Goal: Task Accomplishment & Management: Use online tool/utility

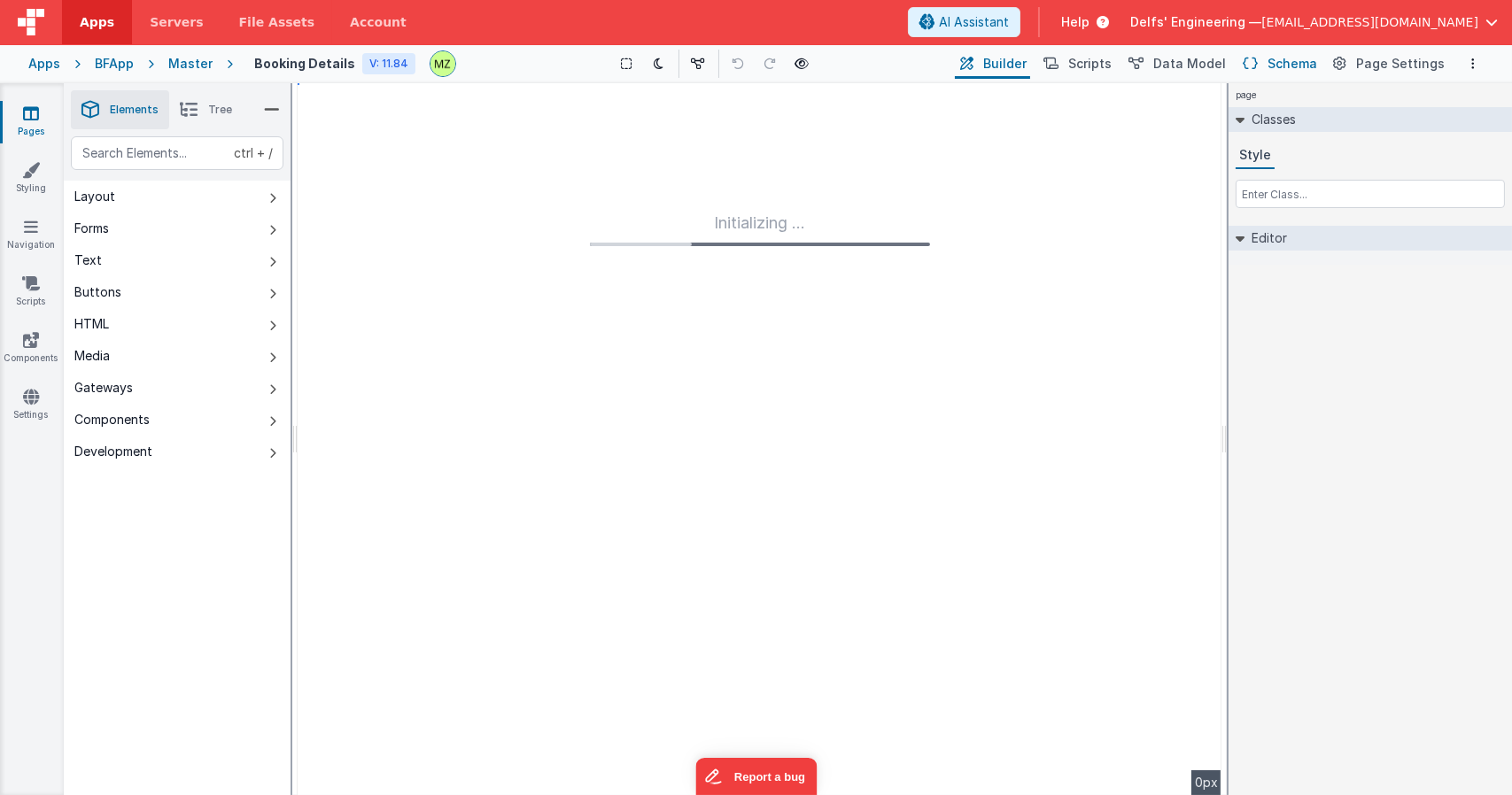
click at [1300, 67] on span "Schema" at bounding box center [1292, 64] width 50 height 18
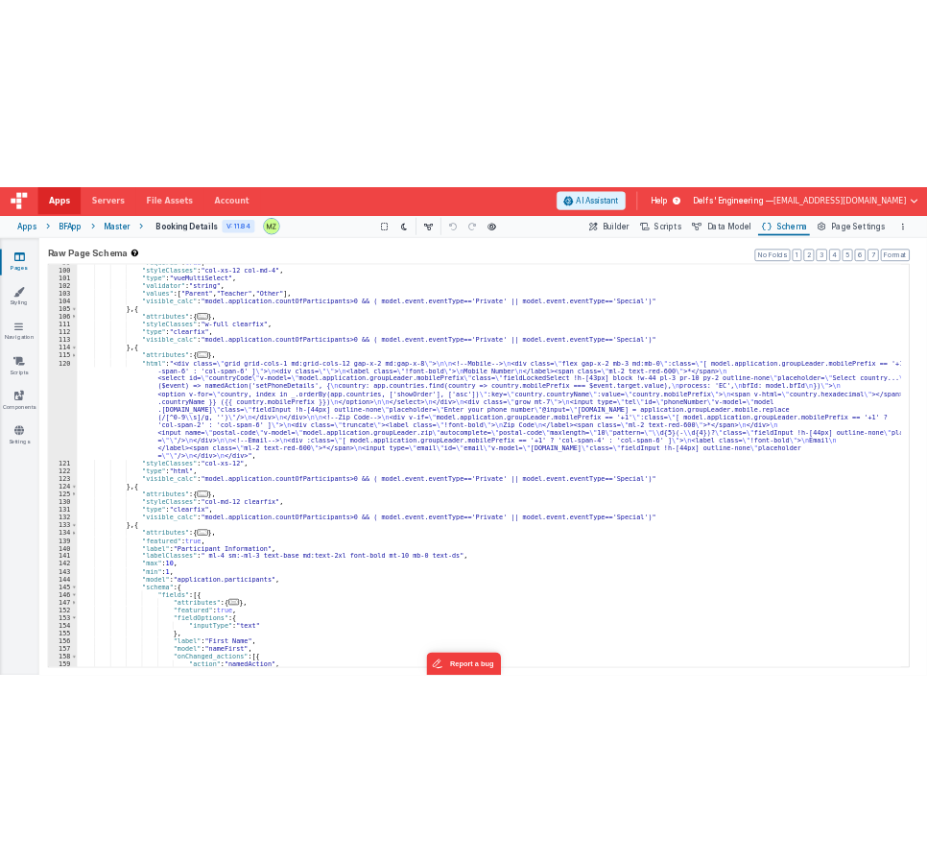
scroll to position [1382, 0]
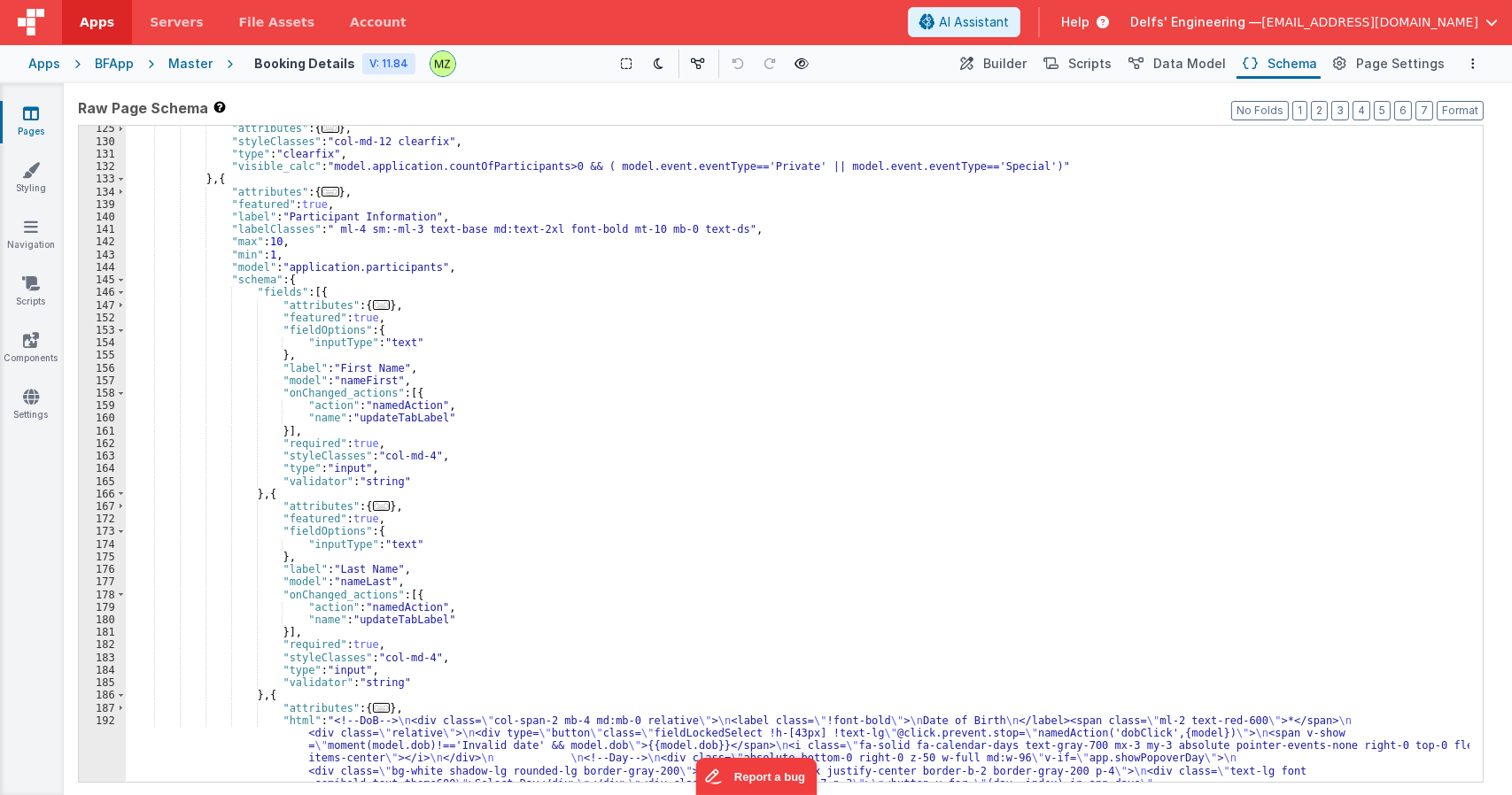
click at [745, 287] on div ""attributes" : { ... } , "styleClasses" : "col-md-12 clearfix" , "type" : "clea…" at bounding box center [797, 670] width 1343 height 1097
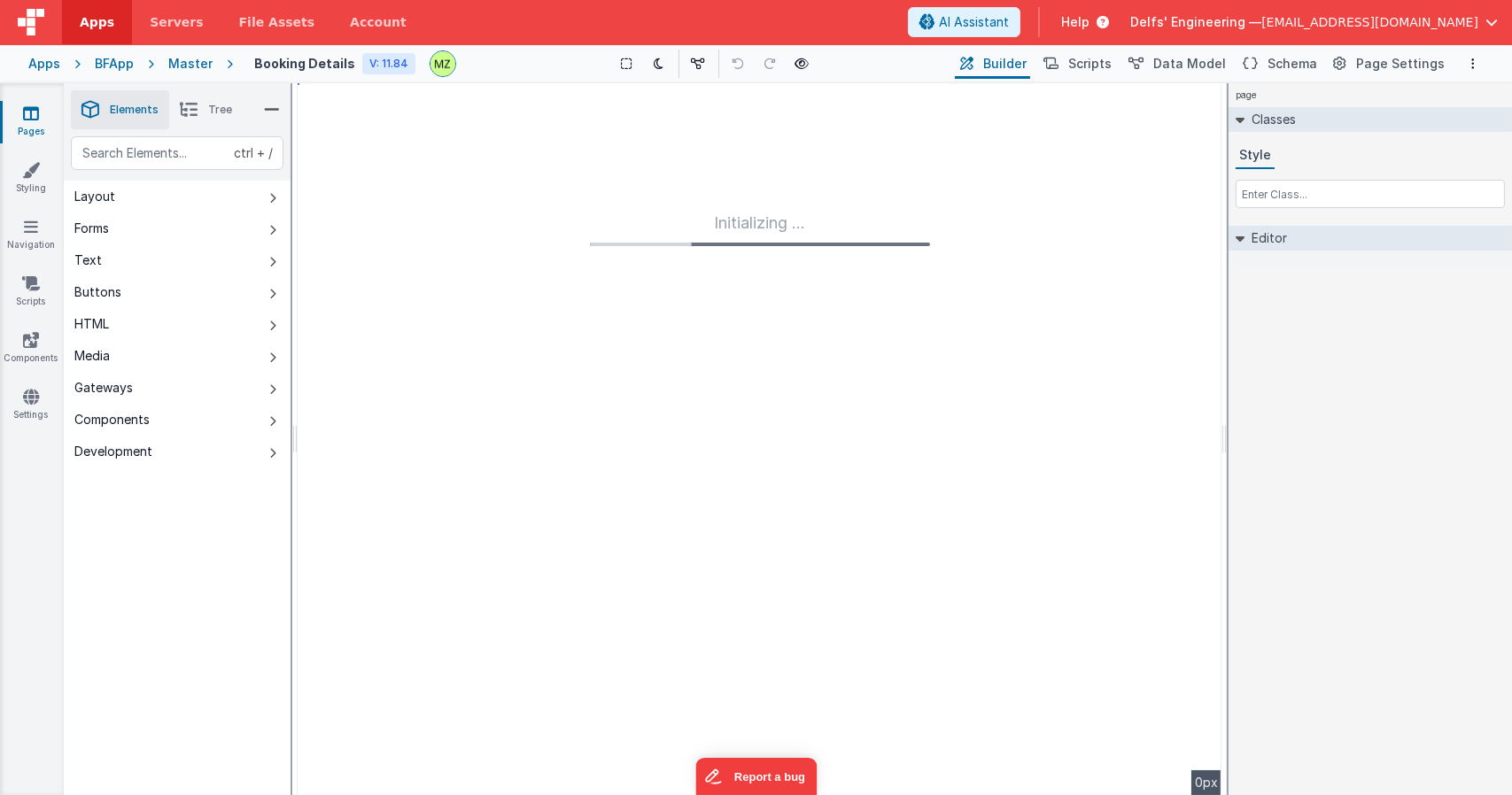
click at [1362, 395] on div "page Classes Style Editor DEV: Focus DEV: builderToggleConditionalCSS DEV: Remo…" at bounding box center [1370, 439] width 283 height 712
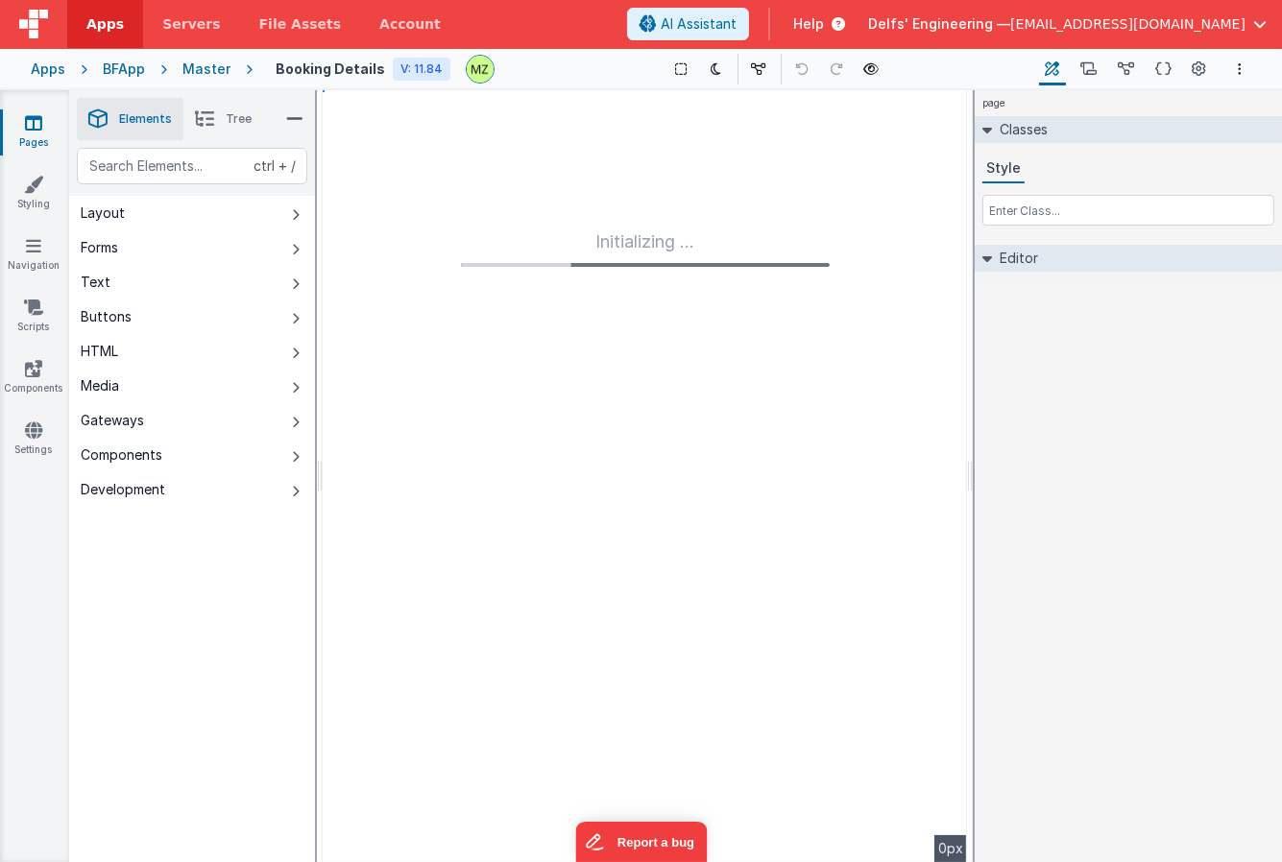
click at [1281, 225] on div "Style" at bounding box center [1127, 190] width 307 height 71
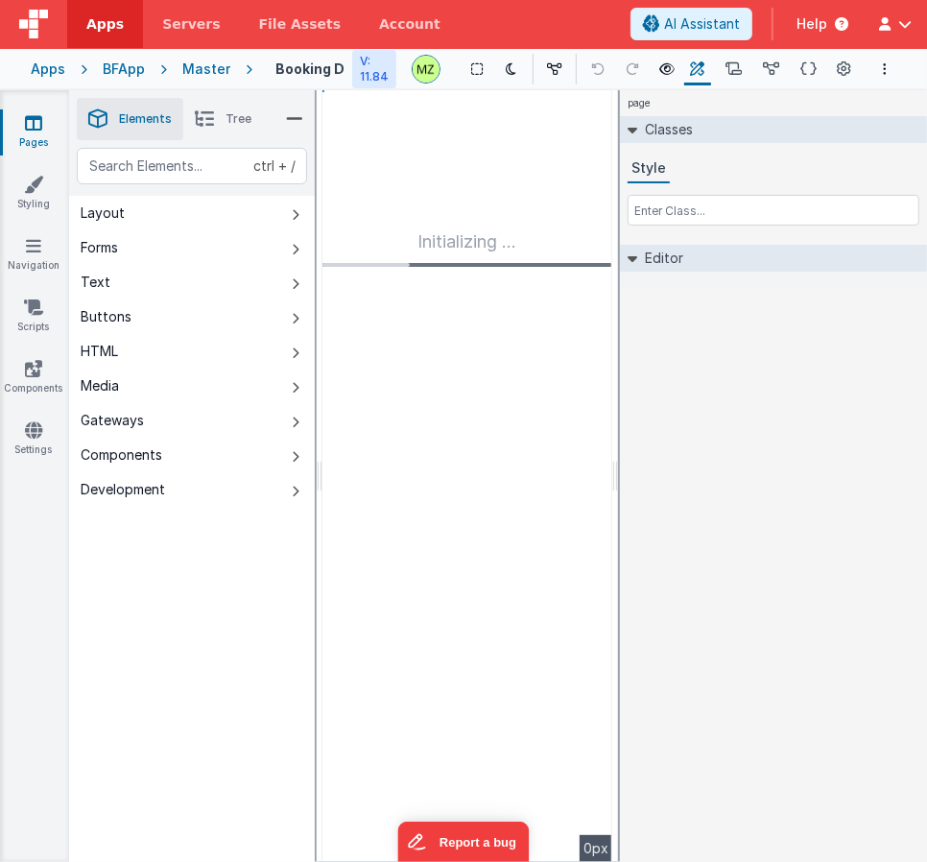
click at [820, 420] on div "page Classes Style Editor DEV: Focus DEV: builderToggleConditionalCSS DEV: Remo…" at bounding box center [773, 476] width 307 height 772
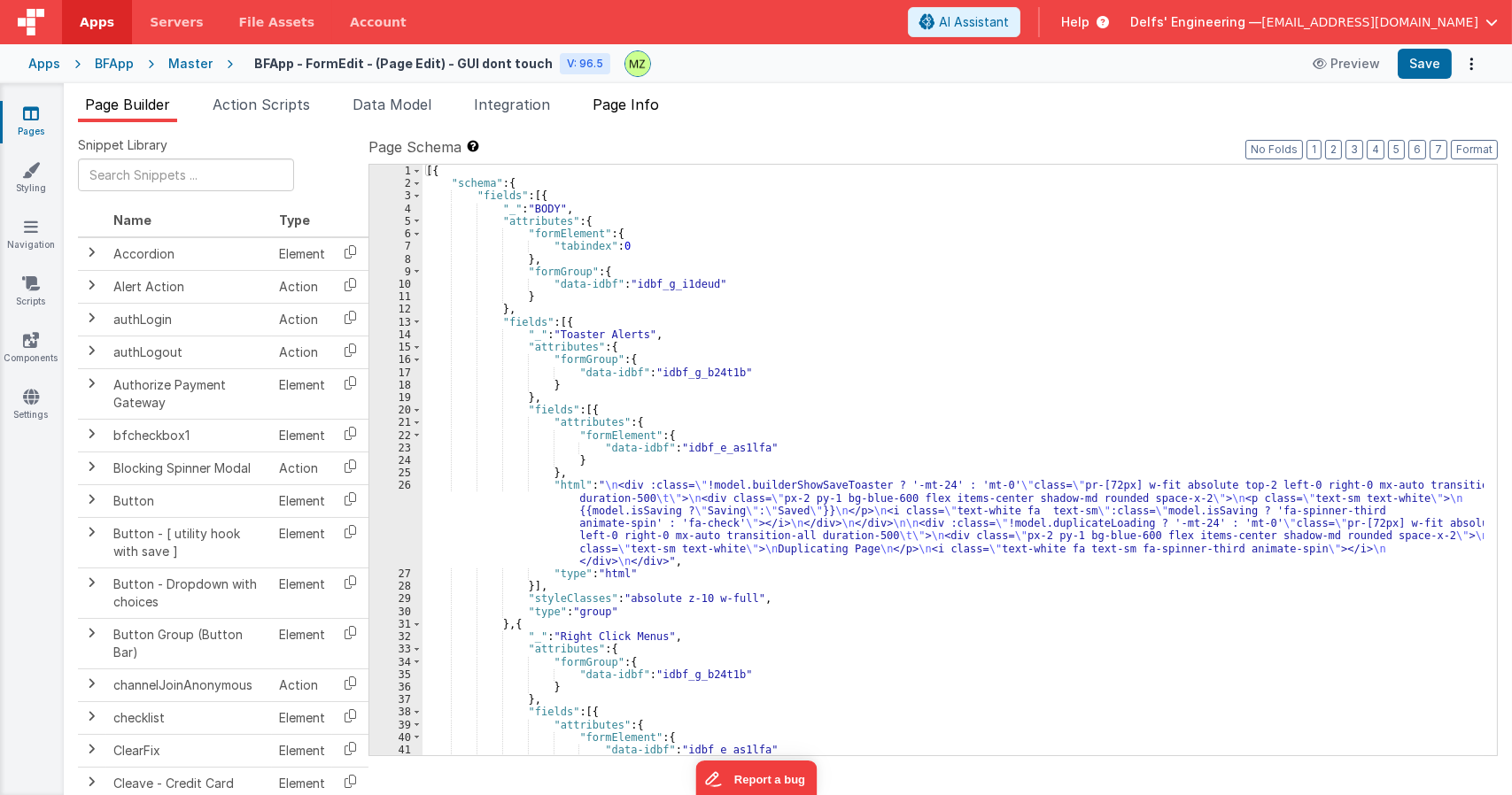
click at [631, 105] on span "Page Info" at bounding box center [625, 104] width 66 height 18
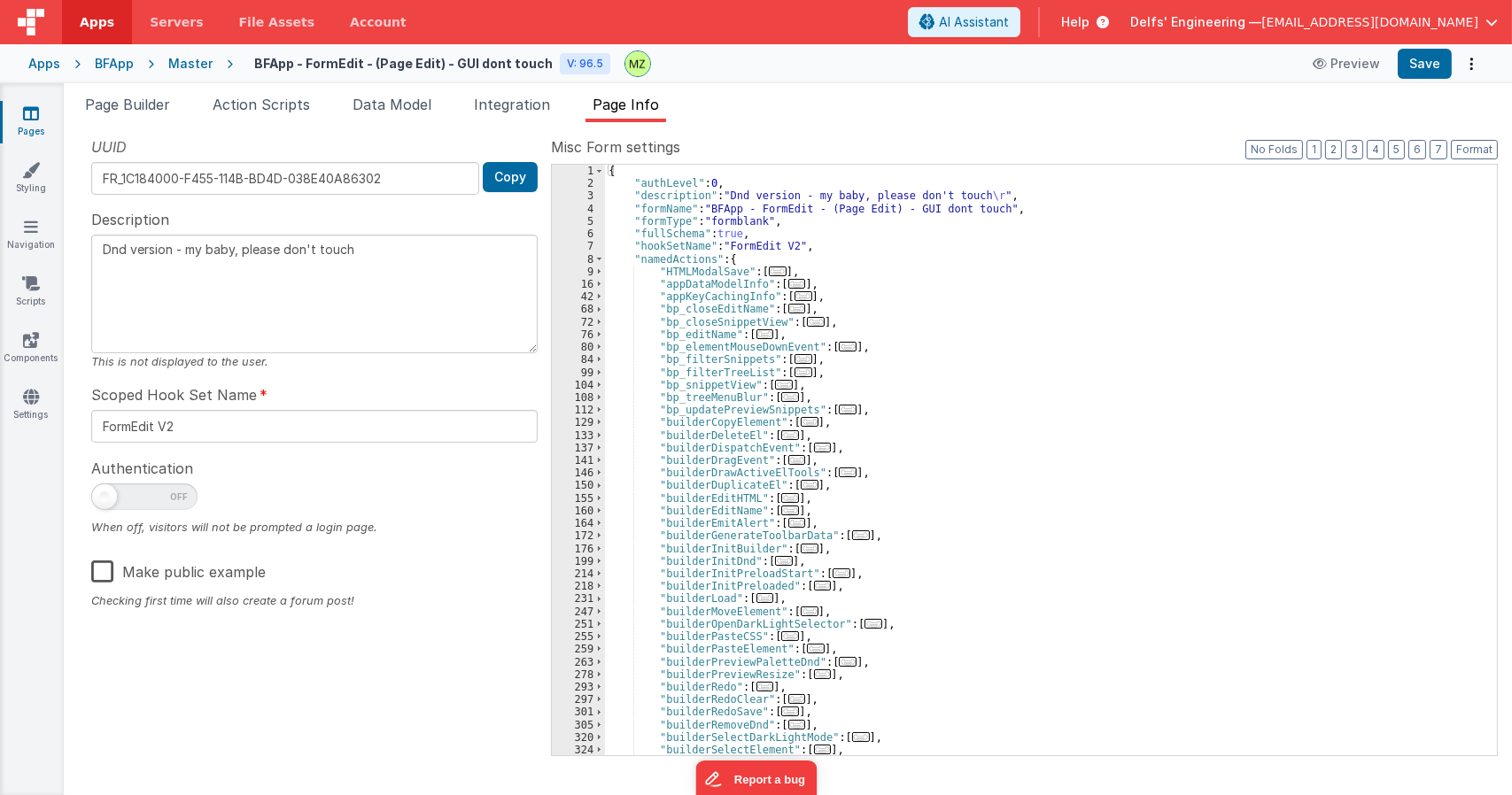
click at [970, 404] on div "{ "authLevel" : 0 , "description" : "Dnd version - my baby, please don't touch …" at bounding box center [1044, 472] width 878 height 615
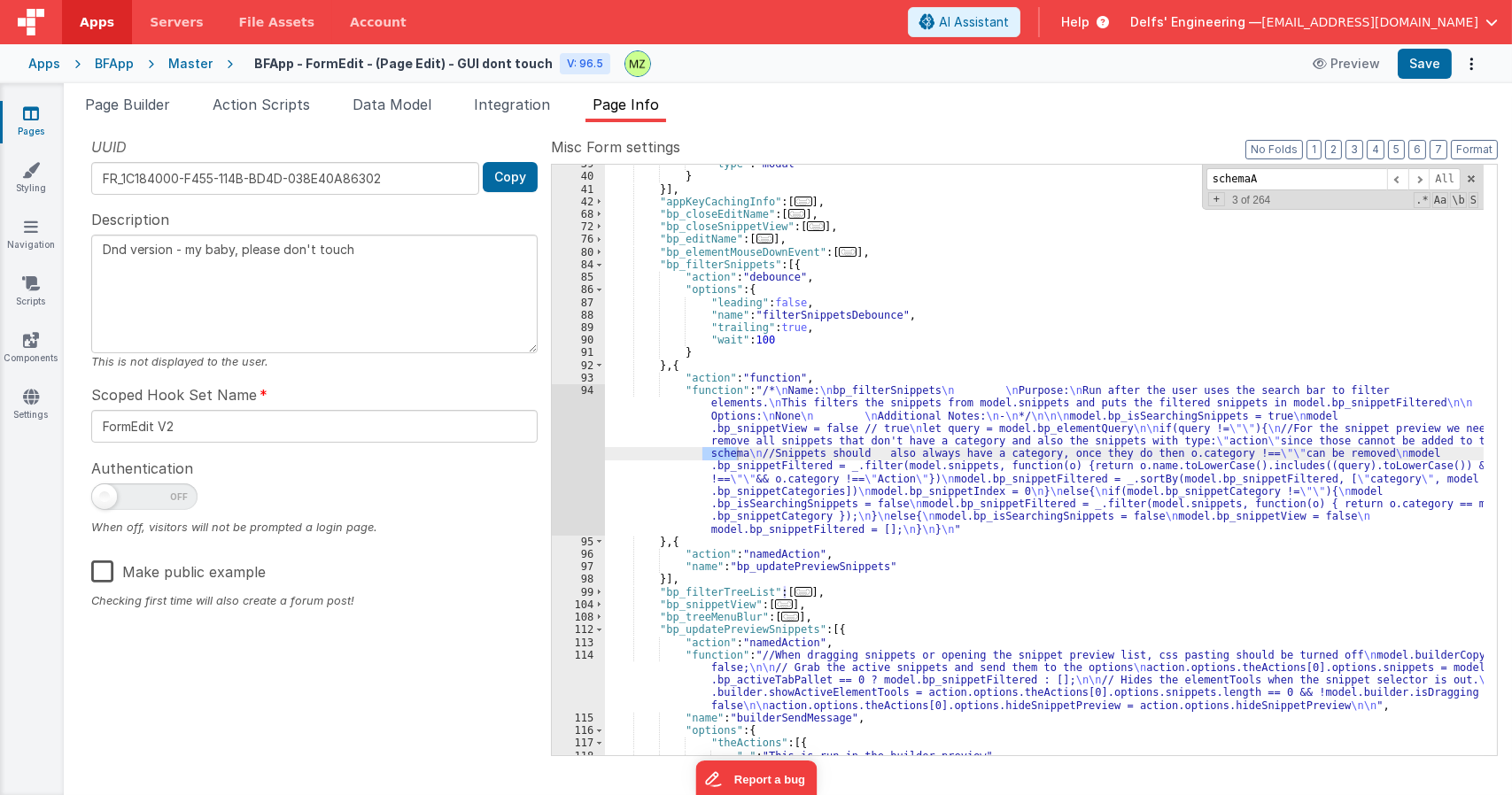
scroll to position [1934, 0]
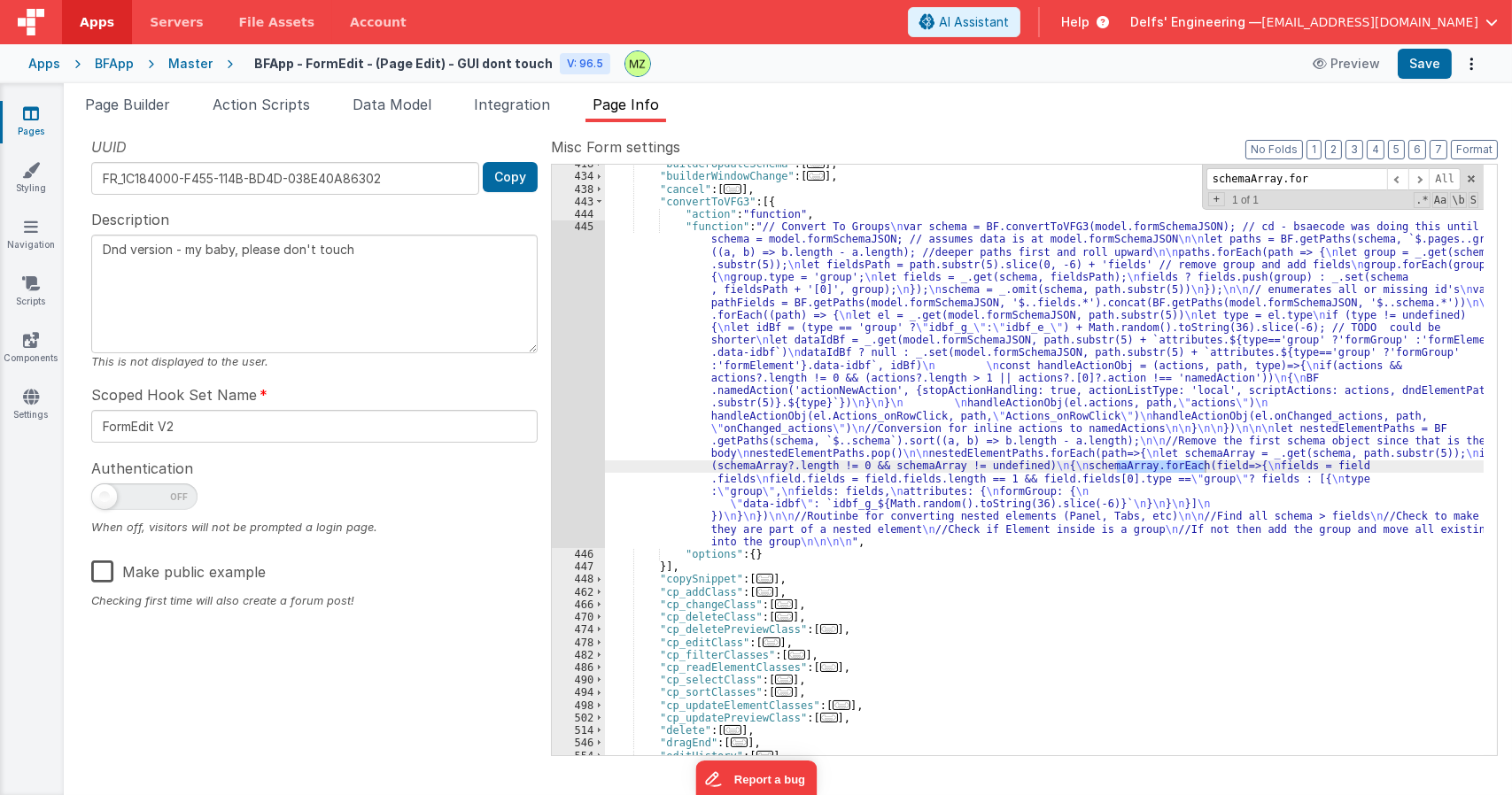
type input "schemaArray.for"
click at [764, 258] on div ""builderUpdateSchema" : [ ... ] , "builderWindowChange" : [ ... ] , "cancel" : …" at bounding box center [1044, 465] width 878 height 615
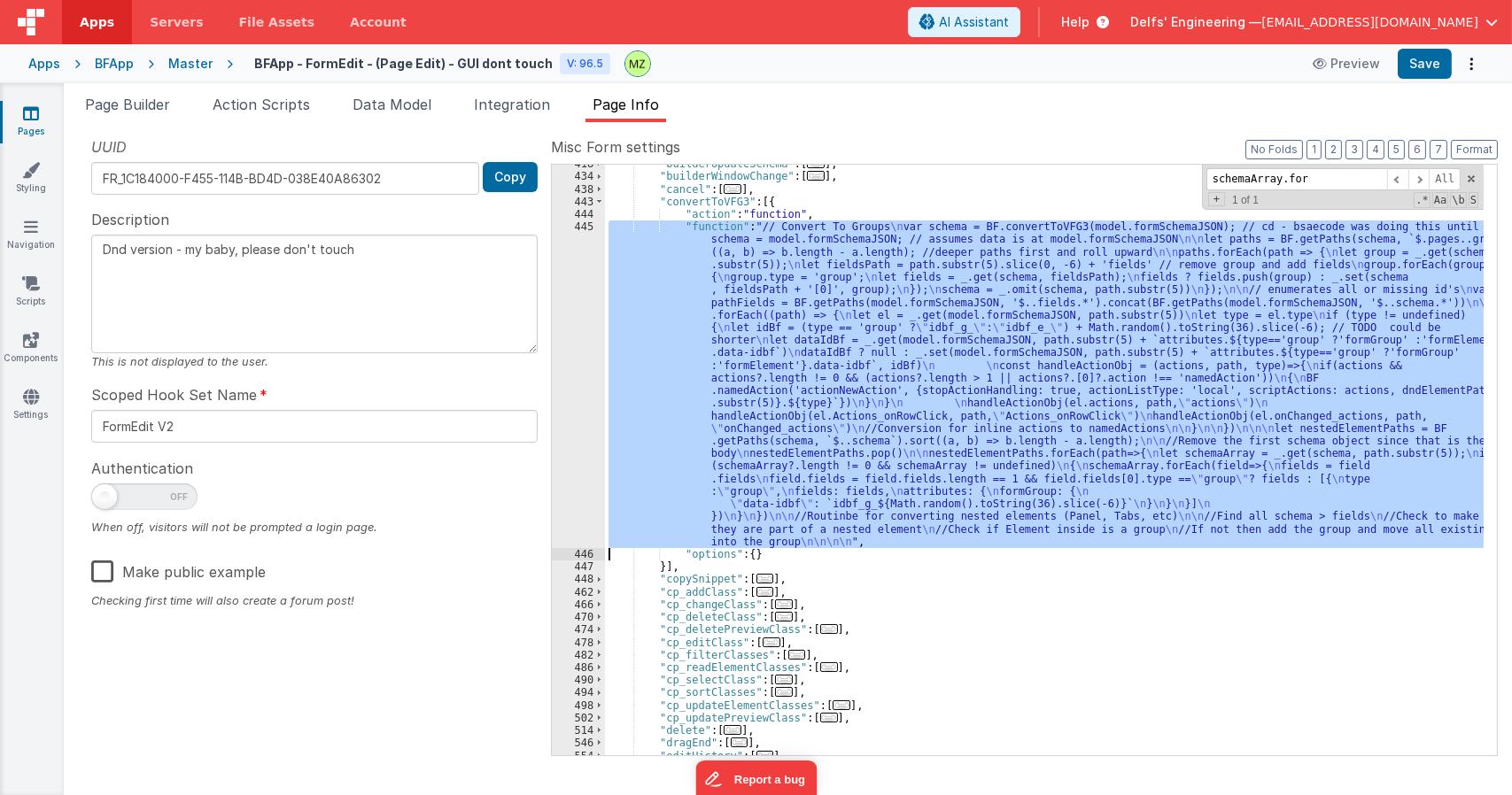
click at [587, 236] on div "445" at bounding box center [578, 384] width 54 height 327
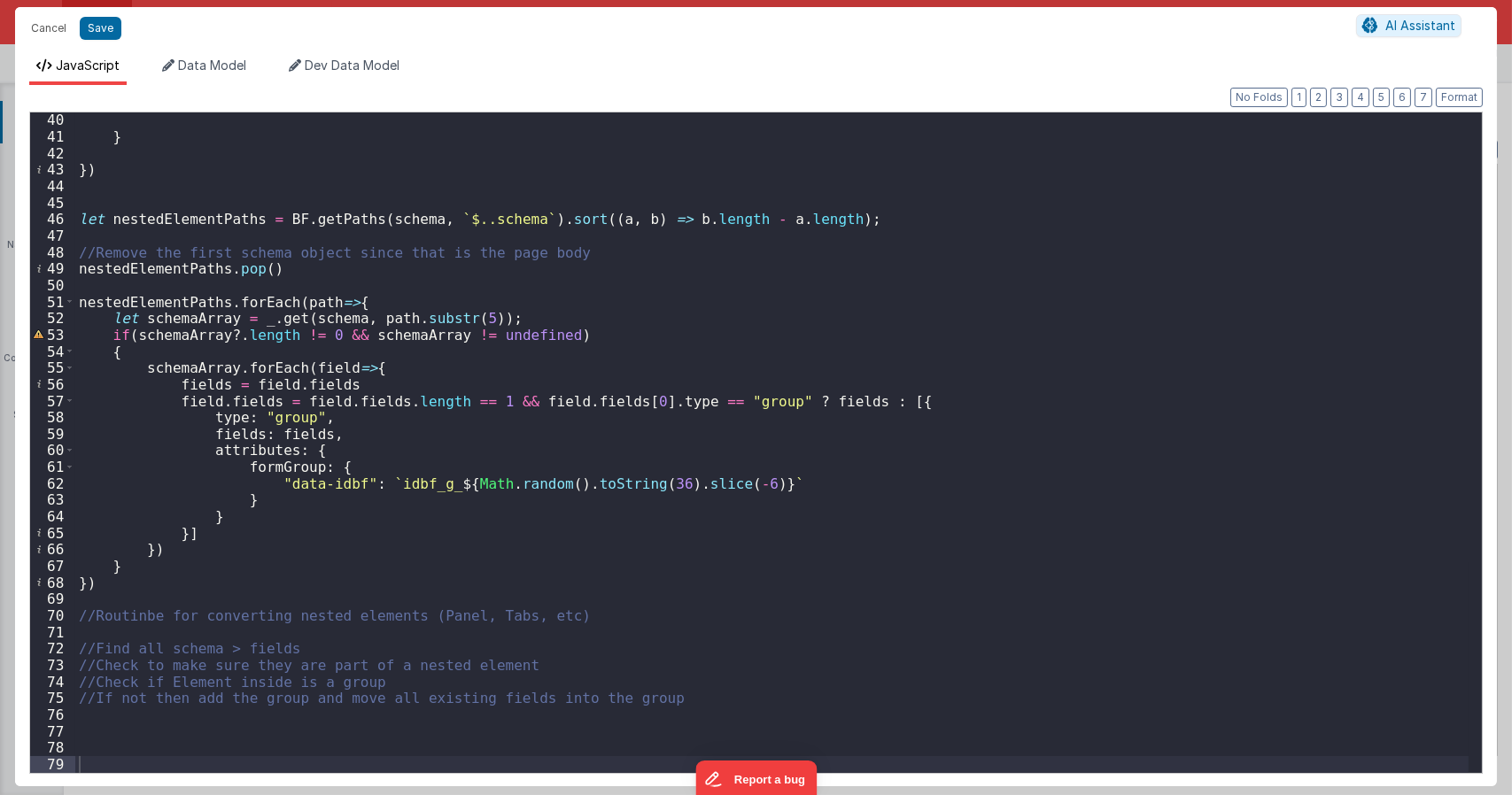
scroll to position [645, 0]
click at [697, 346] on div "} }) let nestedElementPaths = BF . getPaths ( schema , ` $..schema ` ) . sort (…" at bounding box center [772, 458] width 1393 height 694
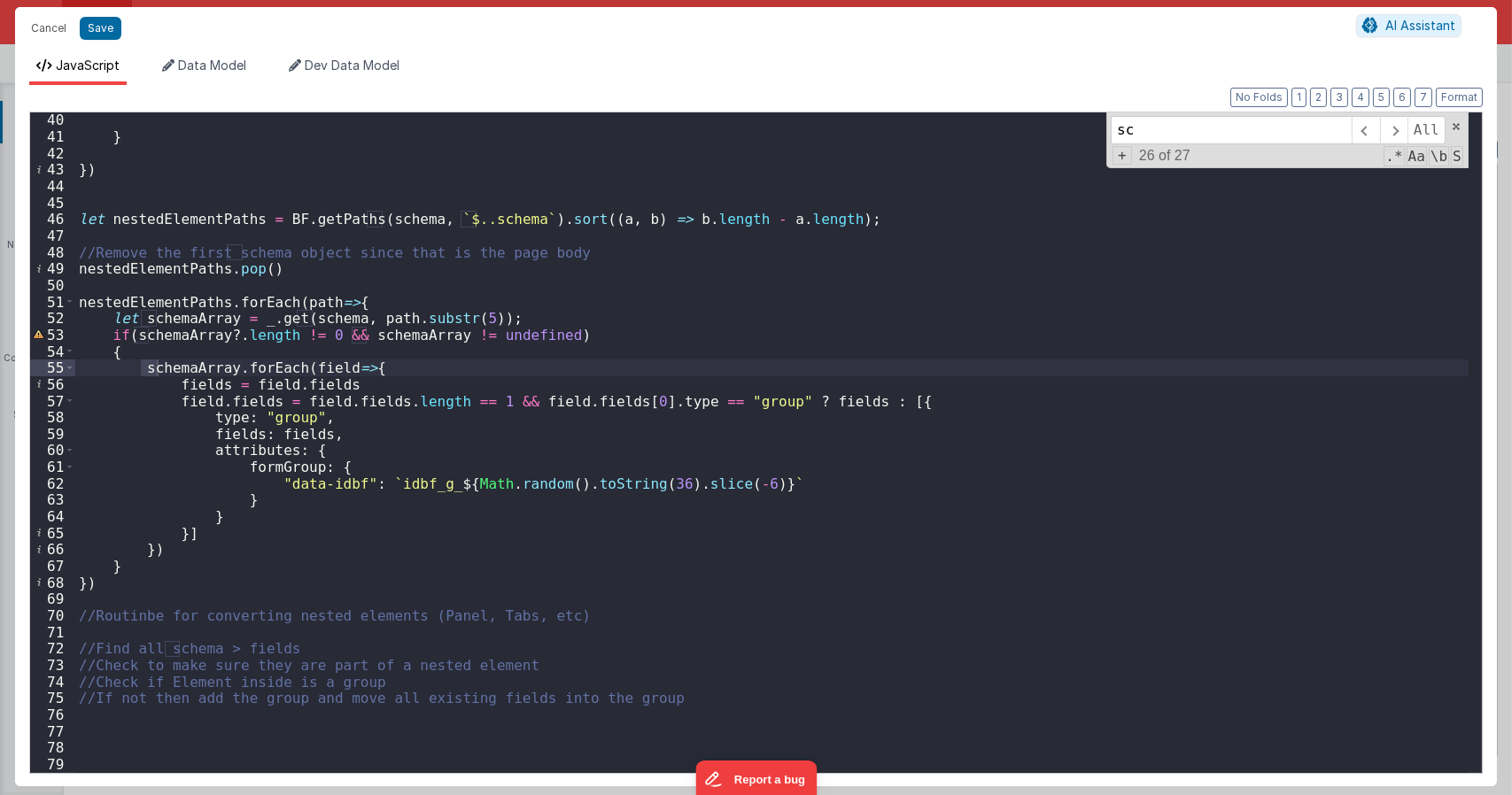
type input "sc"
